Goal: Check status: Check status

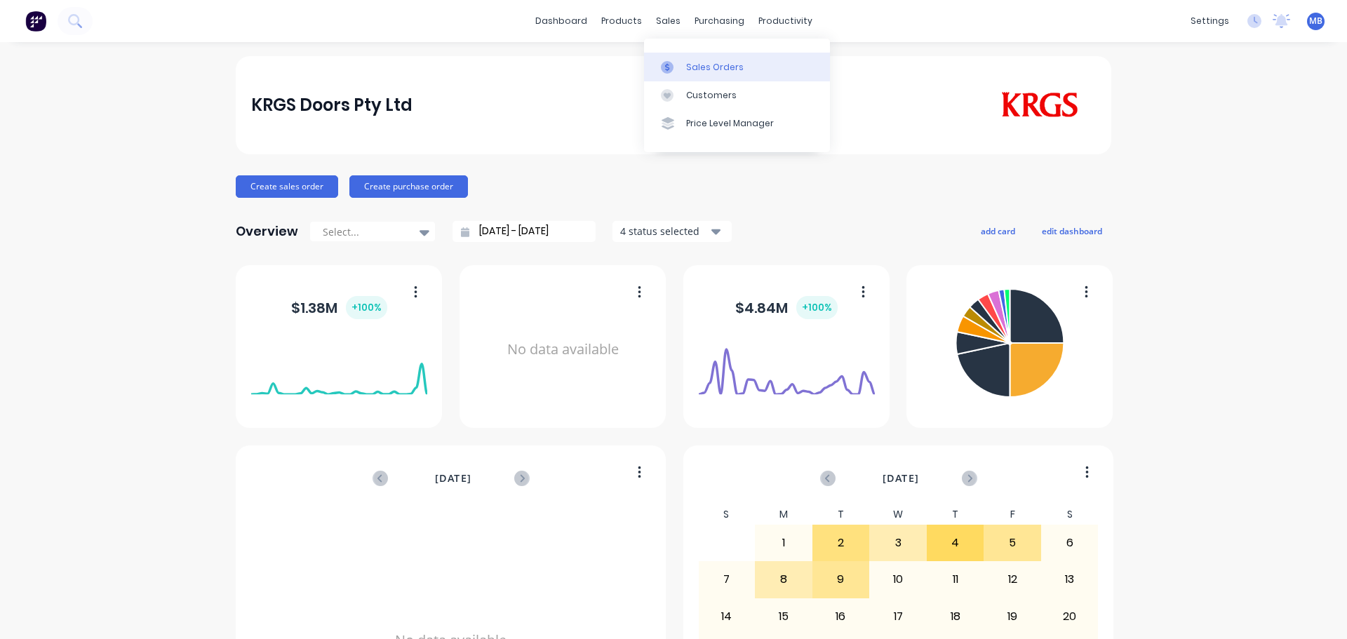
click at [704, 65] on div "Sales Orders" at bounding box center [715, 67] width 58 height 13
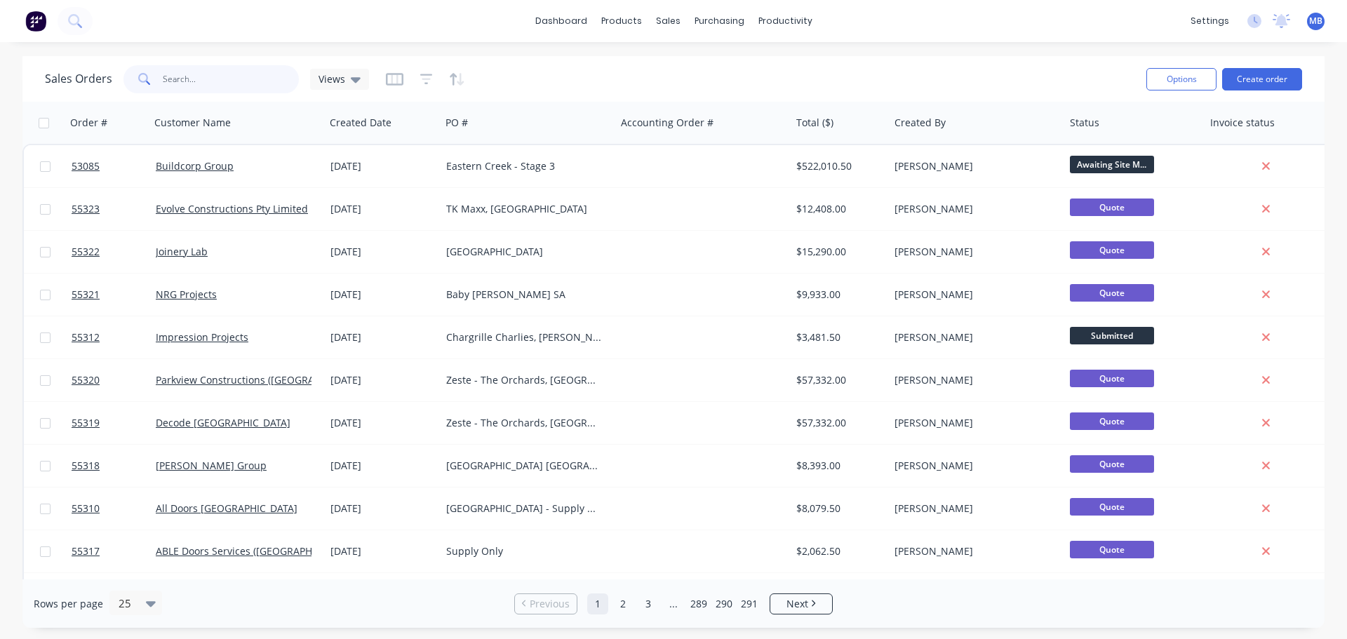
click at [190, 86] on input "text" at bounding box center [231, 79] width 137 height 28
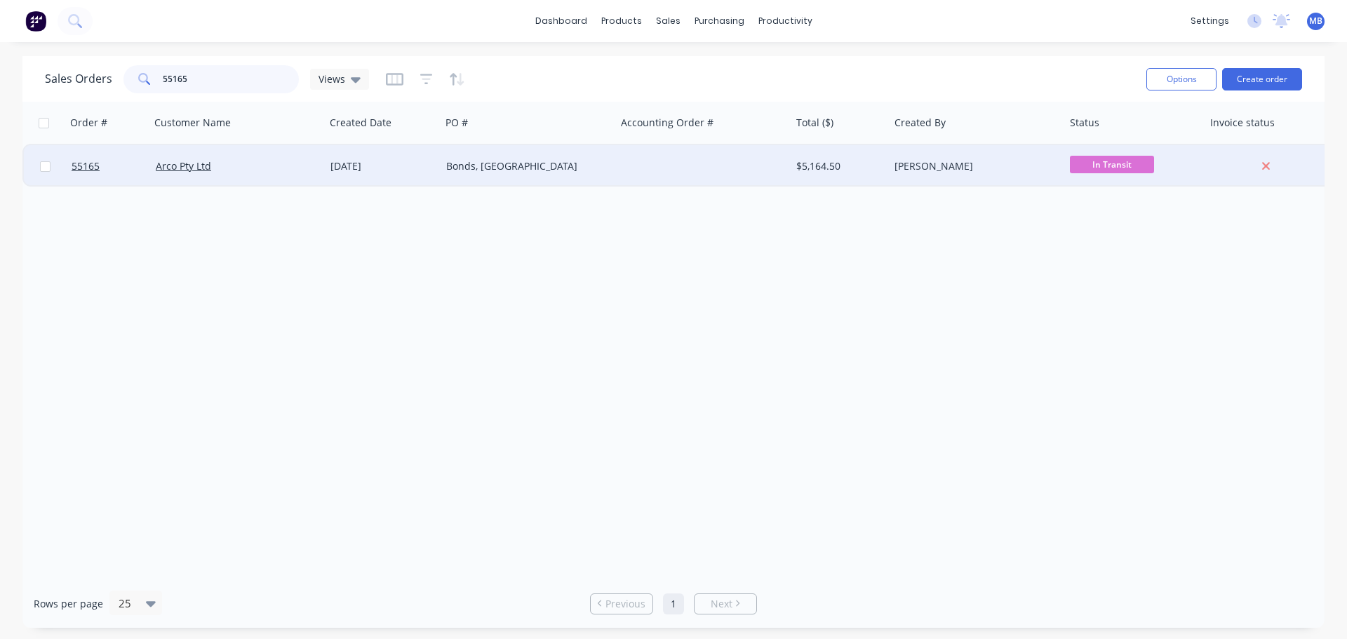
type input "55165"
click at [606, 156] on div "Bonds, [GEOGRAPHIC_DATA]" at bounding box center [527, 166] width 175 height 42
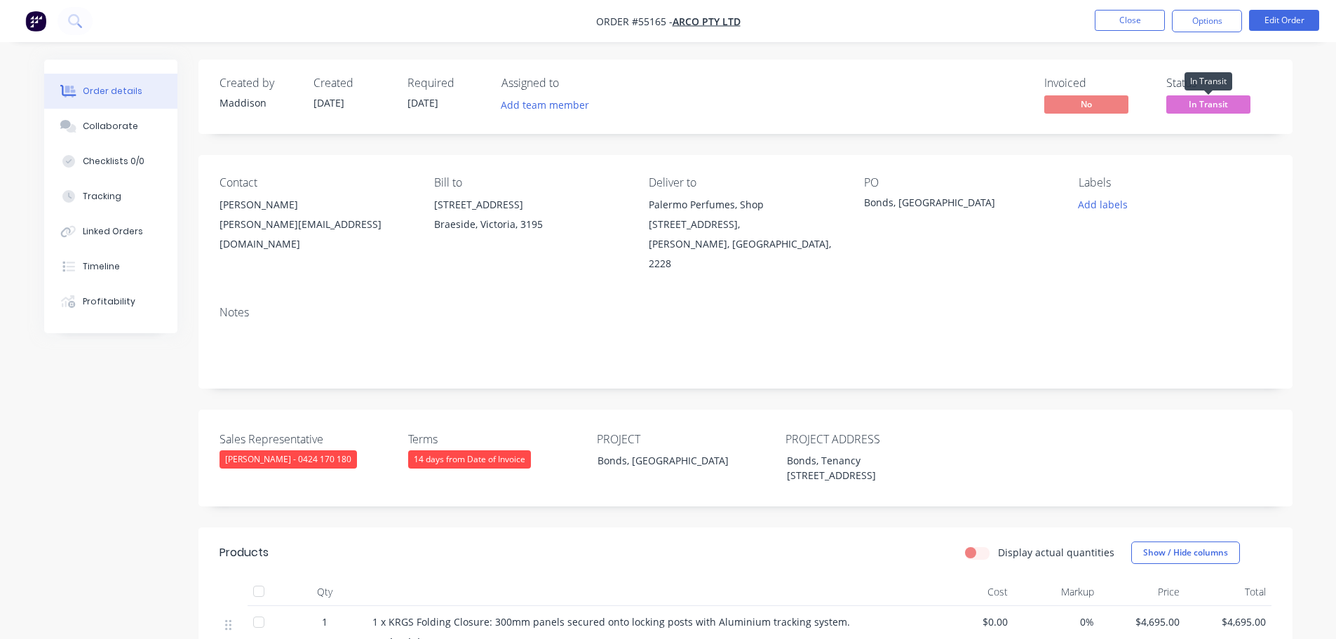
click at [1194, 107] on span "In Transit" at bounding box center [1208, 104] width 84 height 18
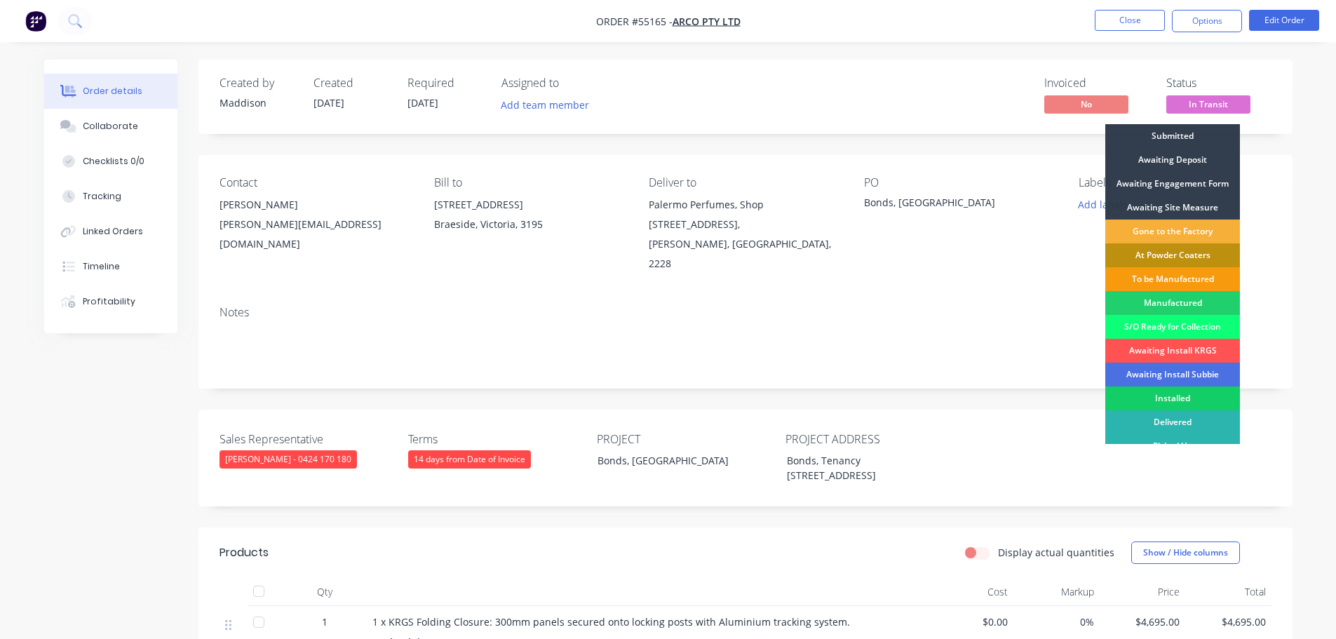
click at [1181, 399] on div "Installed" at bounding box center [1172, 398] width 135 height 24
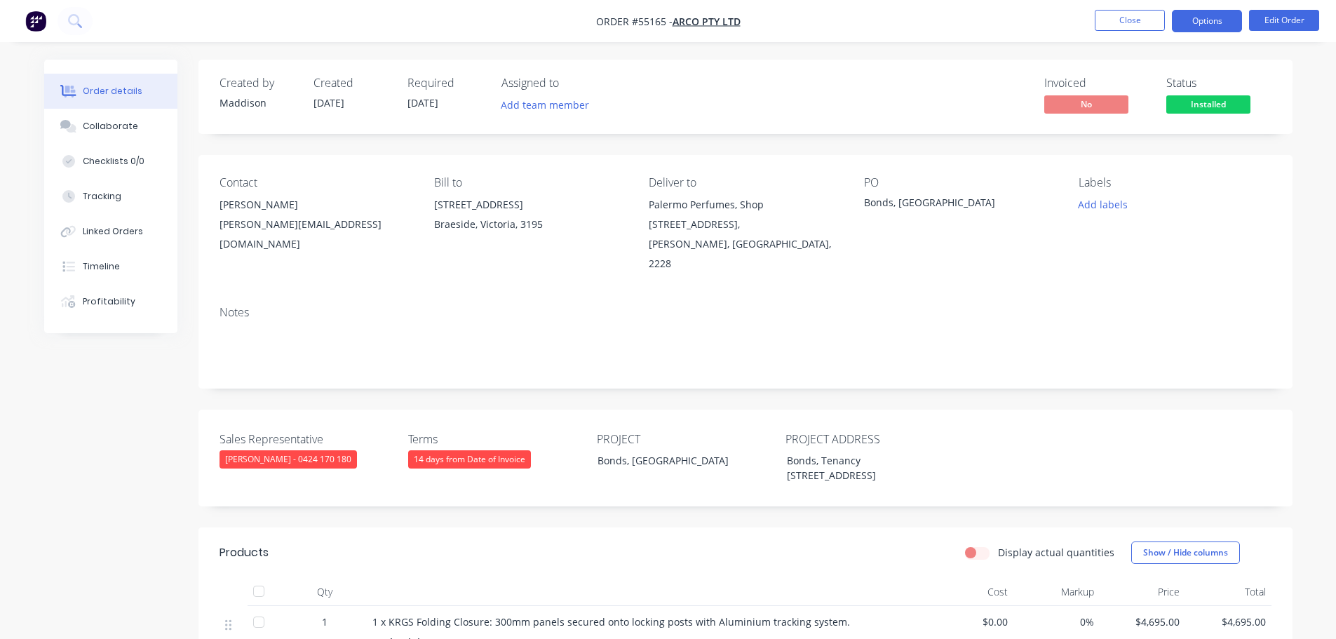
click at [1211, 20] on button "Options" at bounding box center [1207, 21] width 70 height 22
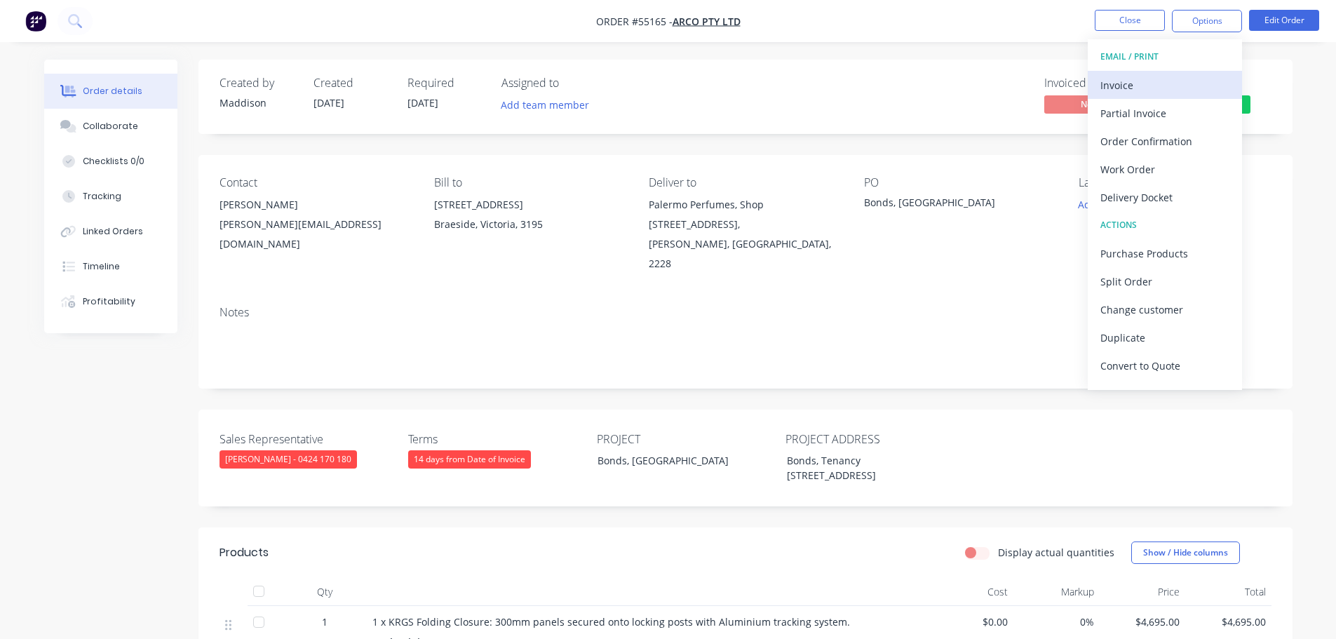
click at [1122, 83] on div "Invoice" at bounding box center [1165, 85] width 129 height 20
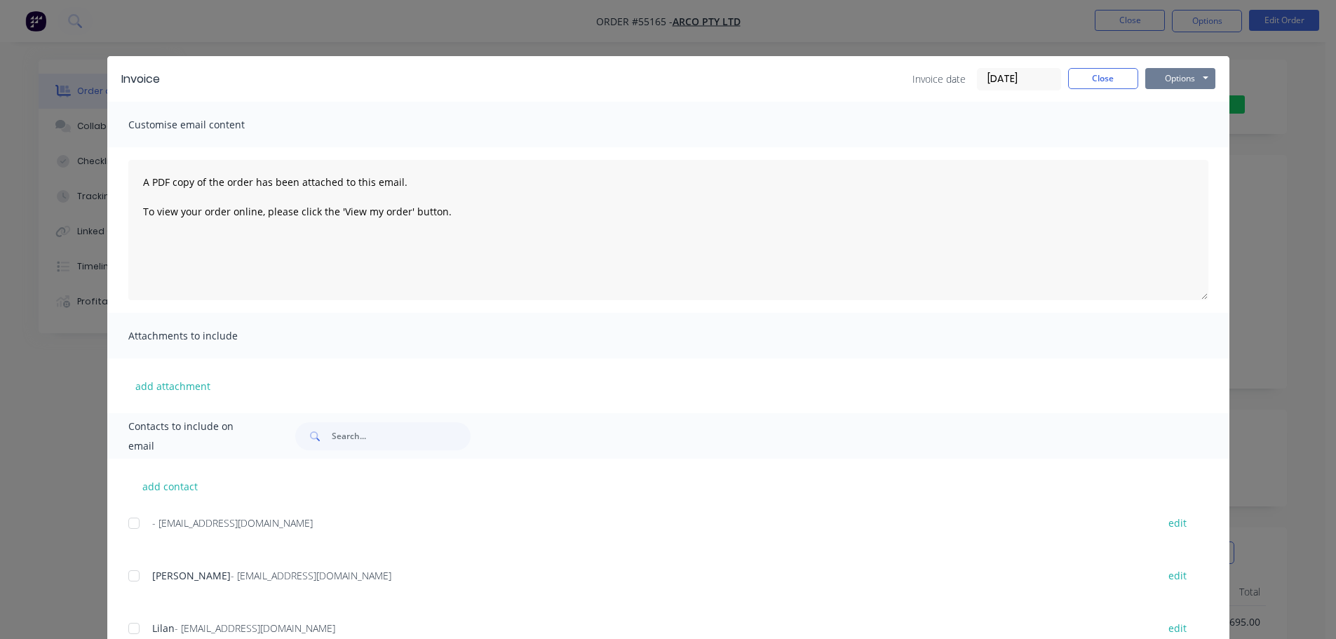
click at [1166, 76] on button "Options" at bounding box center [1180, 78] width 70 height 21
click at [1160, 126] on button "Print" at bounding box center [1190, 126] width 90 height 23
click at [1118, 80] on button "Close" at bounding box center [1103, 78] width 70 height 21
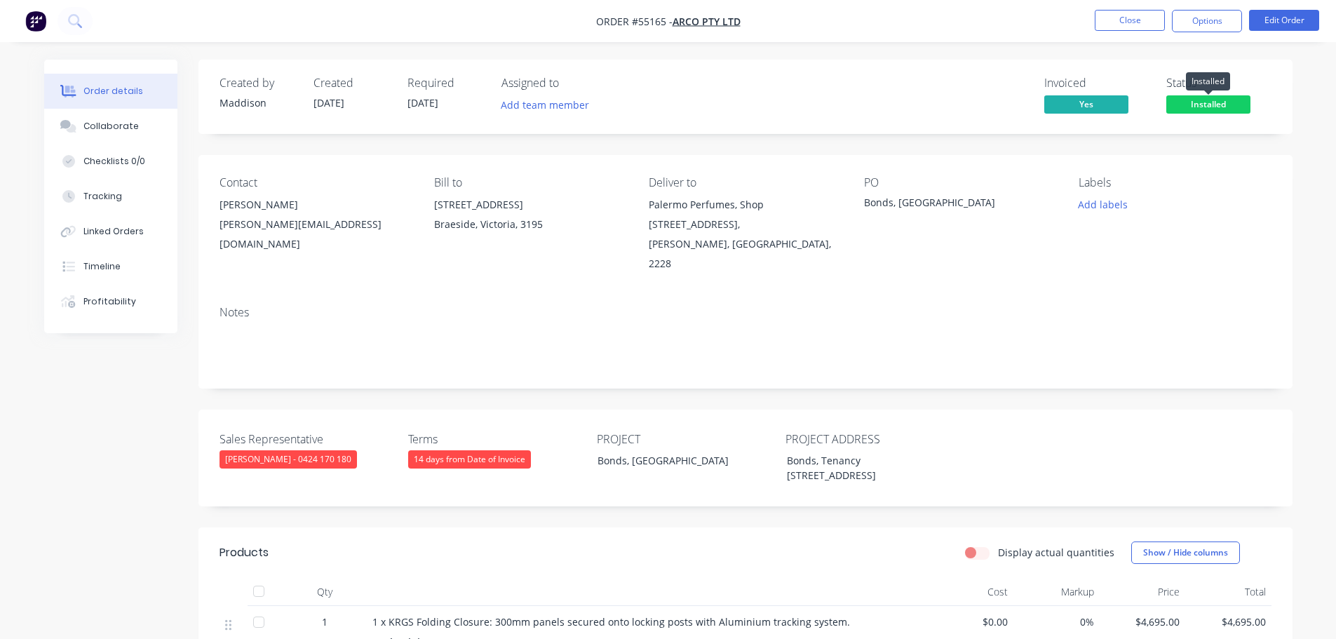
click at [1192, 103] on span "Installed" at bounding box center [1208, 104] width 84 height 18
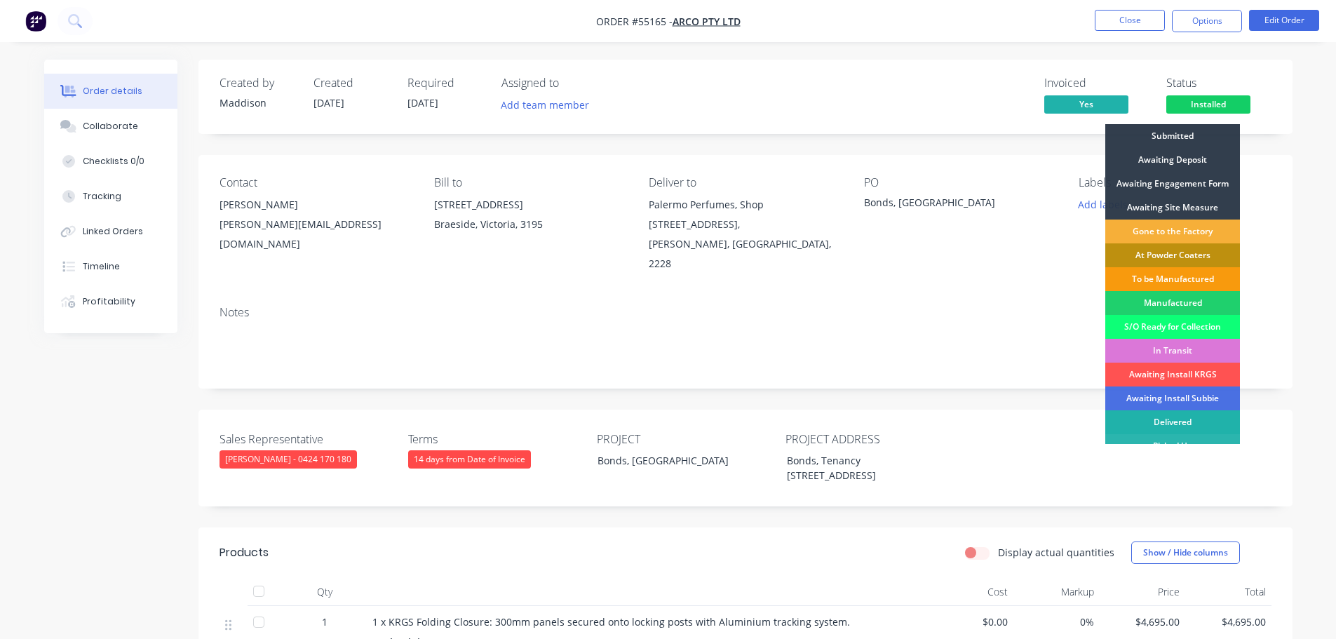
click at [1148, 418] on div "Delivered" at bounding box center [1172, 422] width 135 height 24
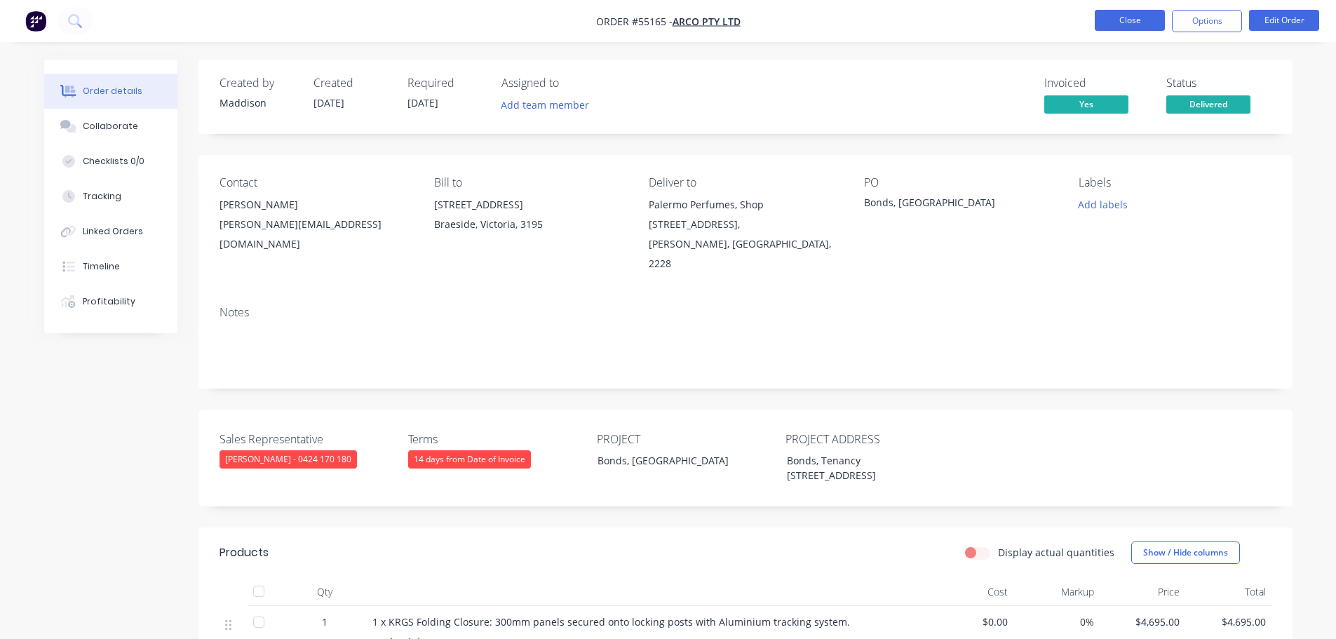
click at [1110, 22] on button "Close" at bounding box center [1130, 20] width 70 height 21
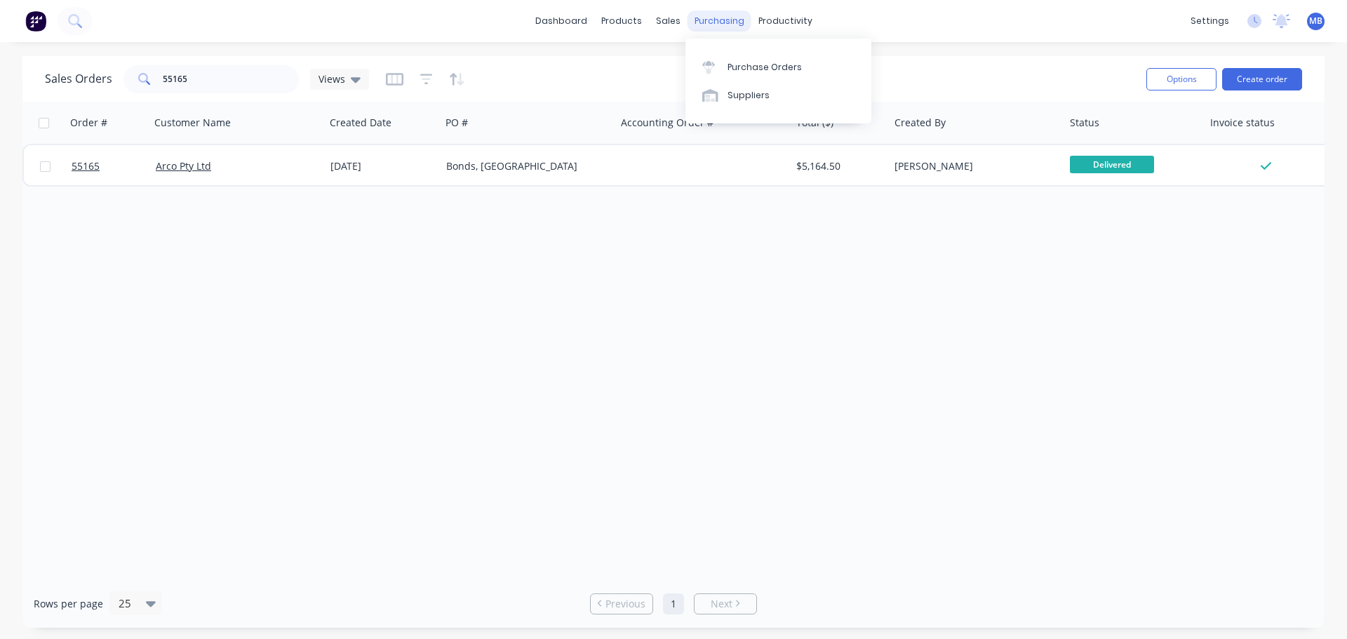
click at [722, 21] on div "purchasing" at bounding box center [719, 21] width 64 height 21
click at [771, 15] on div "productivity" at bounding box center [785, 21] width 68 height 21
click at [812, 64] on div "Workflow" at bounding box center [809, 67] width 42 height 13
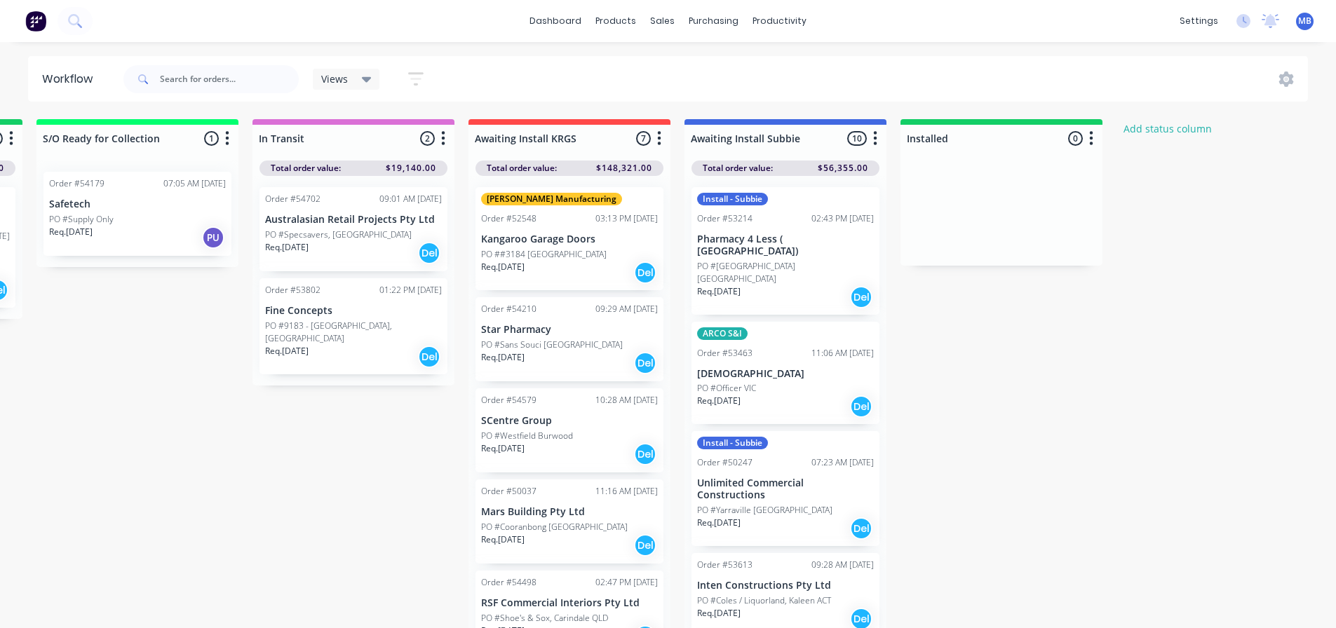
scroll to position [0, 1737]
